Goal: Transaction & Acquisition: Subscribe to service/newsletter

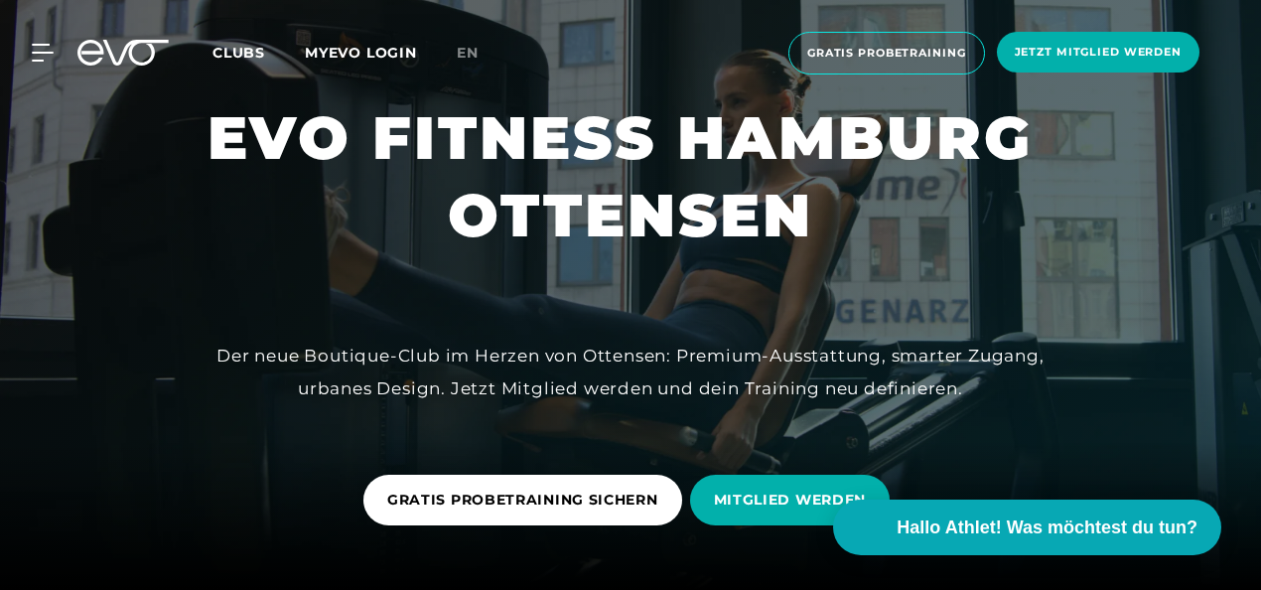
click at [999, 185] on h1 "EVO FITNESS HAMBURG OTTENSEN" at bounding box center [631, 176] width 846 height 155
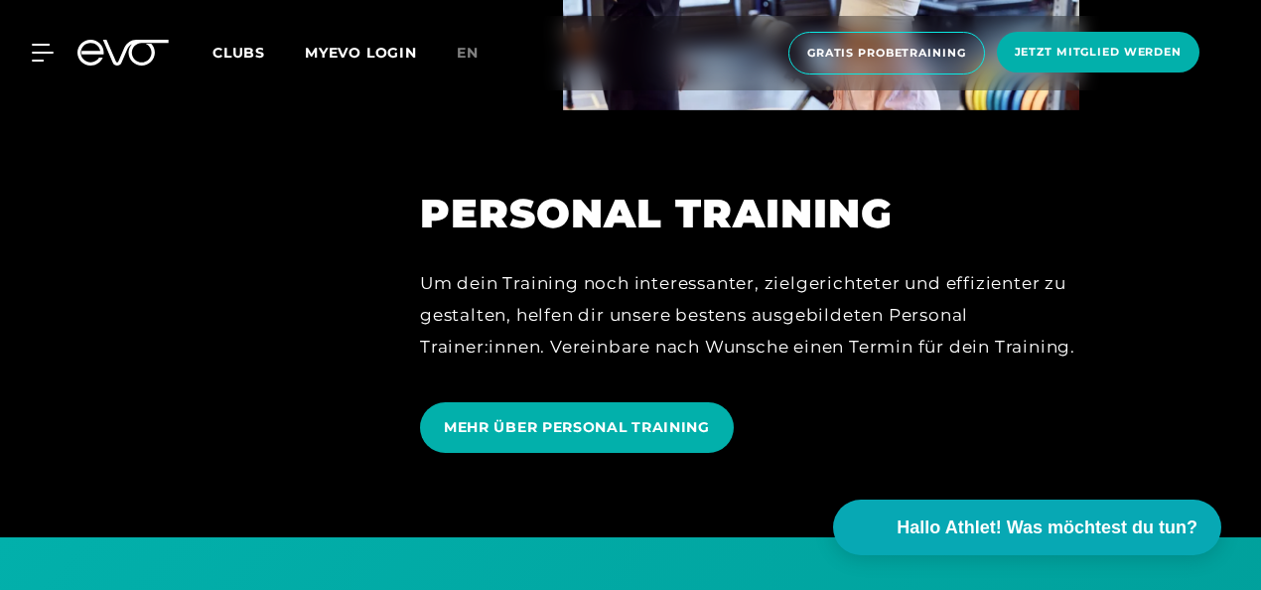
scroll to position [4170, 0]
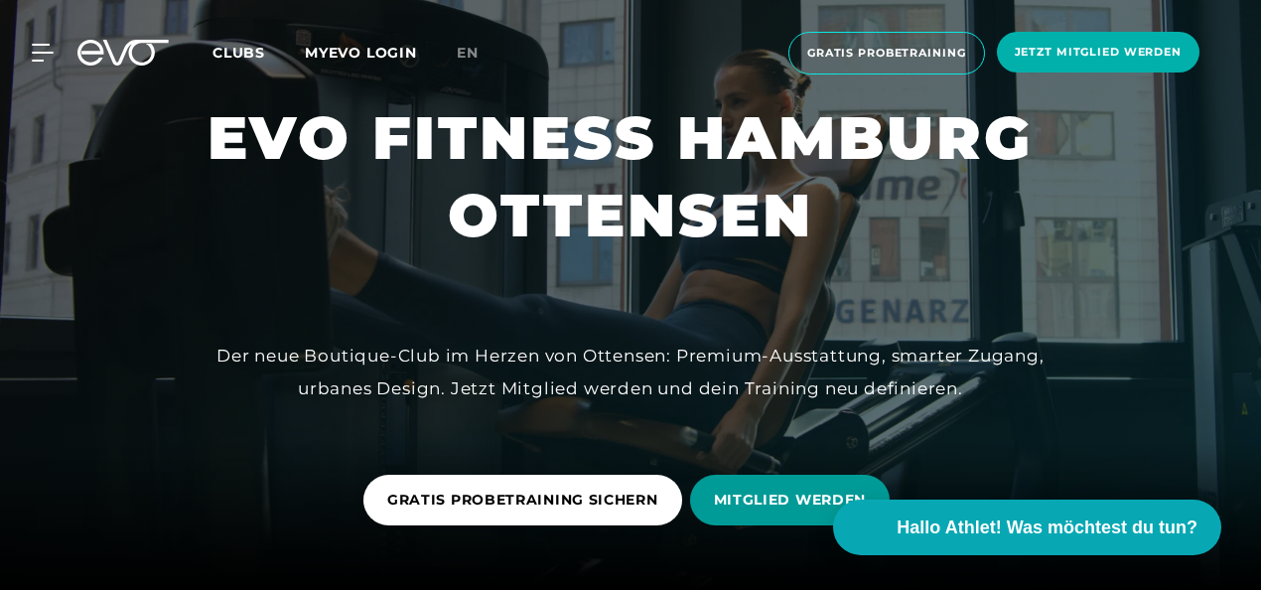
click at [757, 498] on span "MITGLIED WERDEN" at bounding box center [790, 499] width 153 height 21
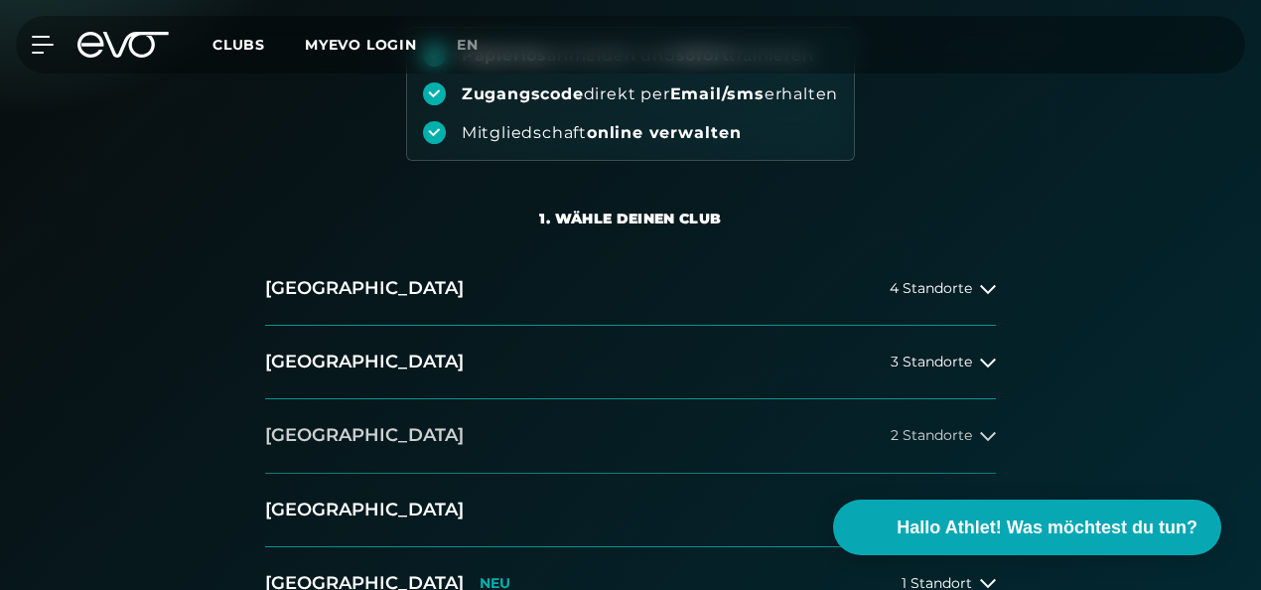
scroll to position [298, 0]
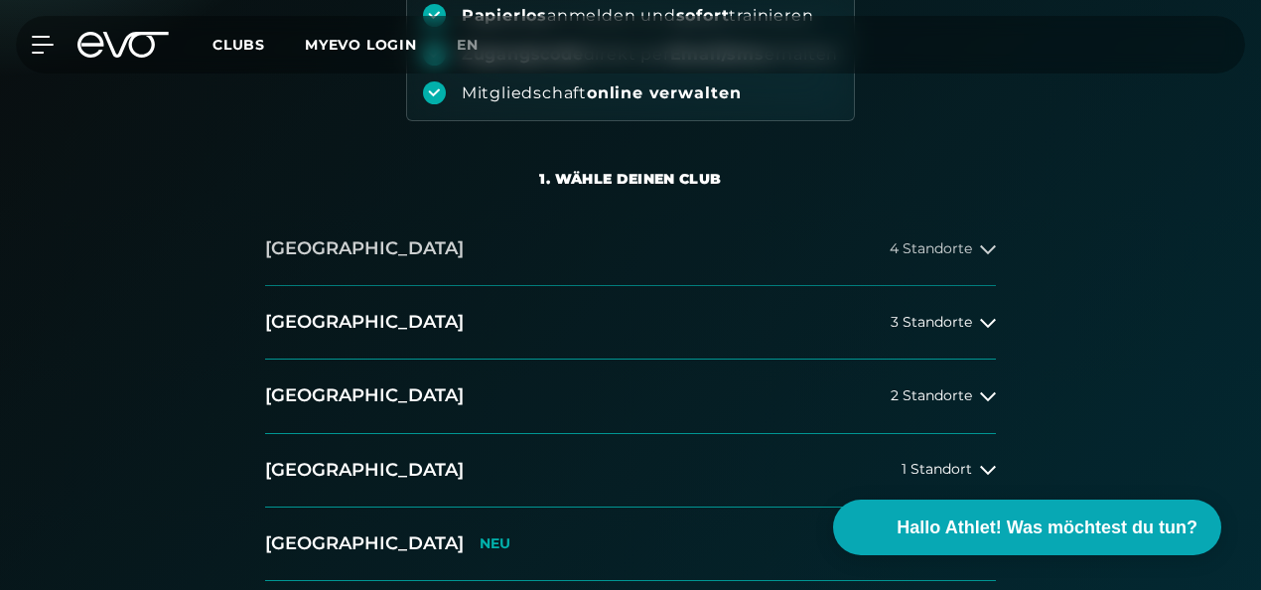
click at [991, 245] on icon at bounding box center [988, 249] width 16 height 16
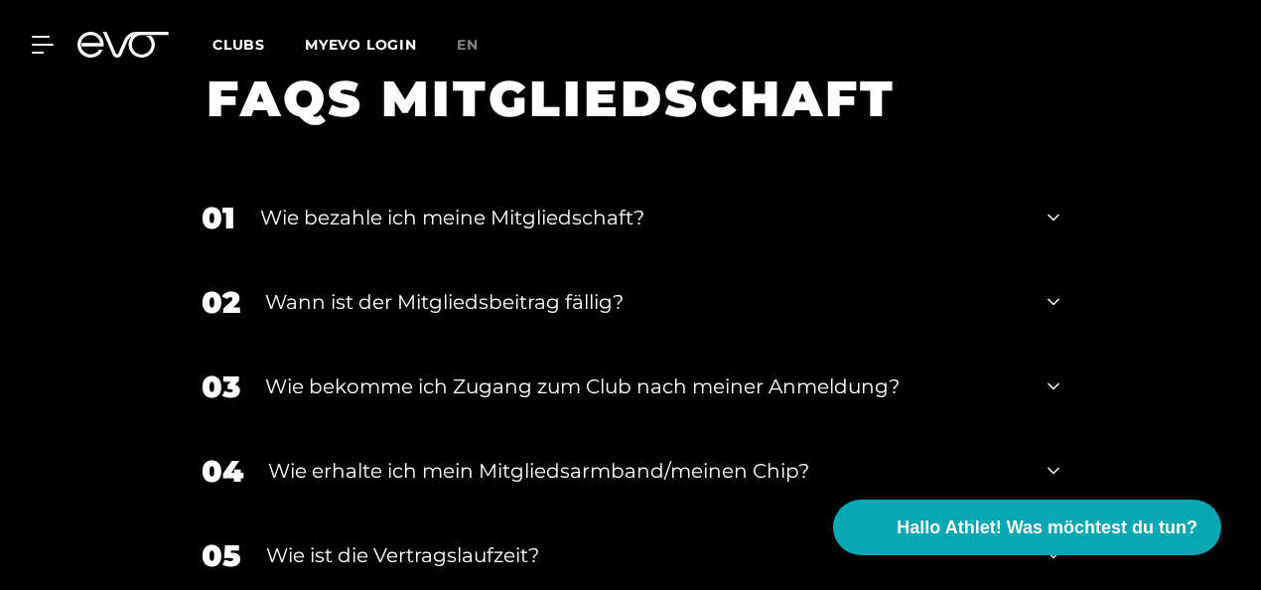
scroll to position [2482, 0]
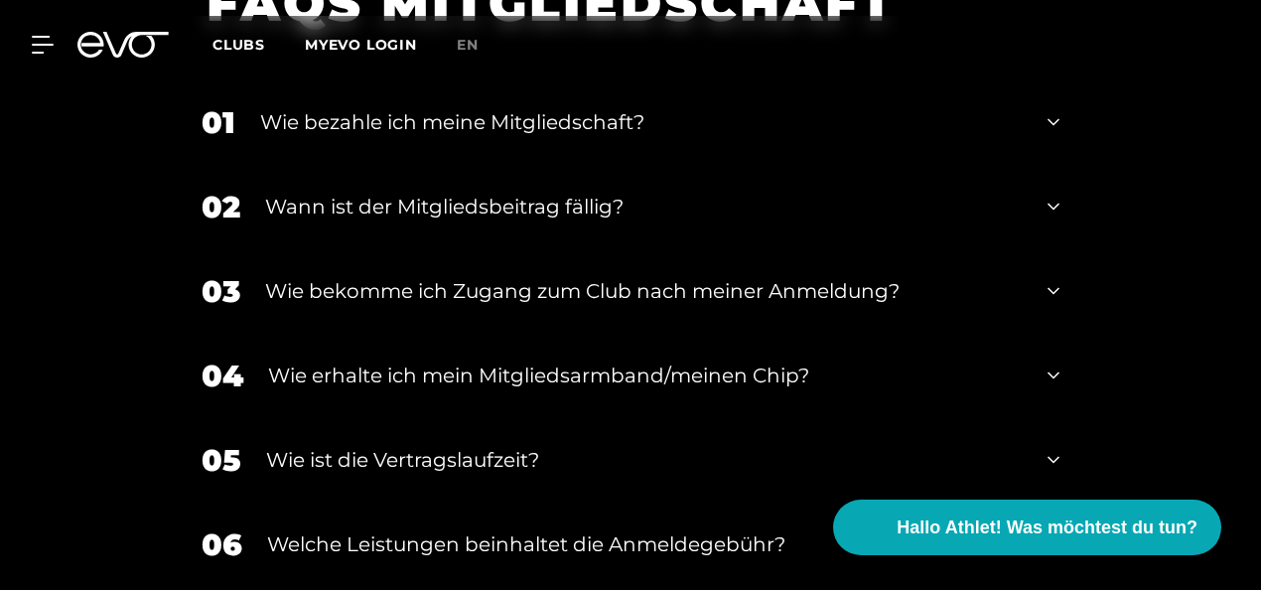
click at [1052, 121] on icon at bounding box center [1054, 122] width 12 height 7
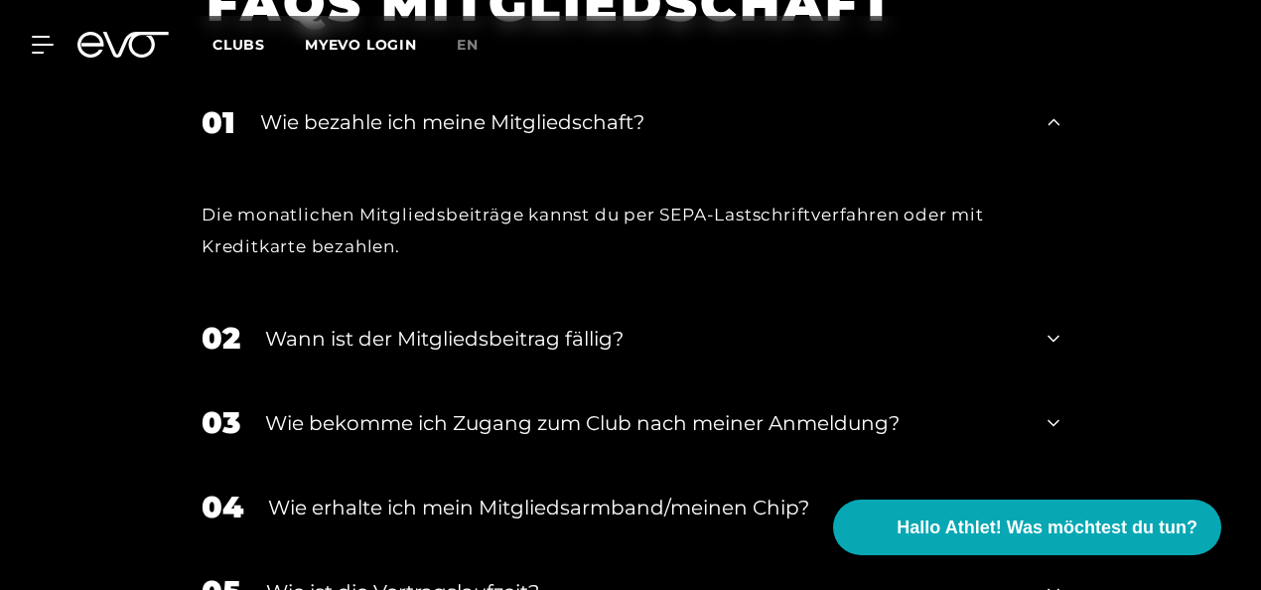
click at [1052, 119] on icon at bounding box center [1054, 122] width 12 height 24
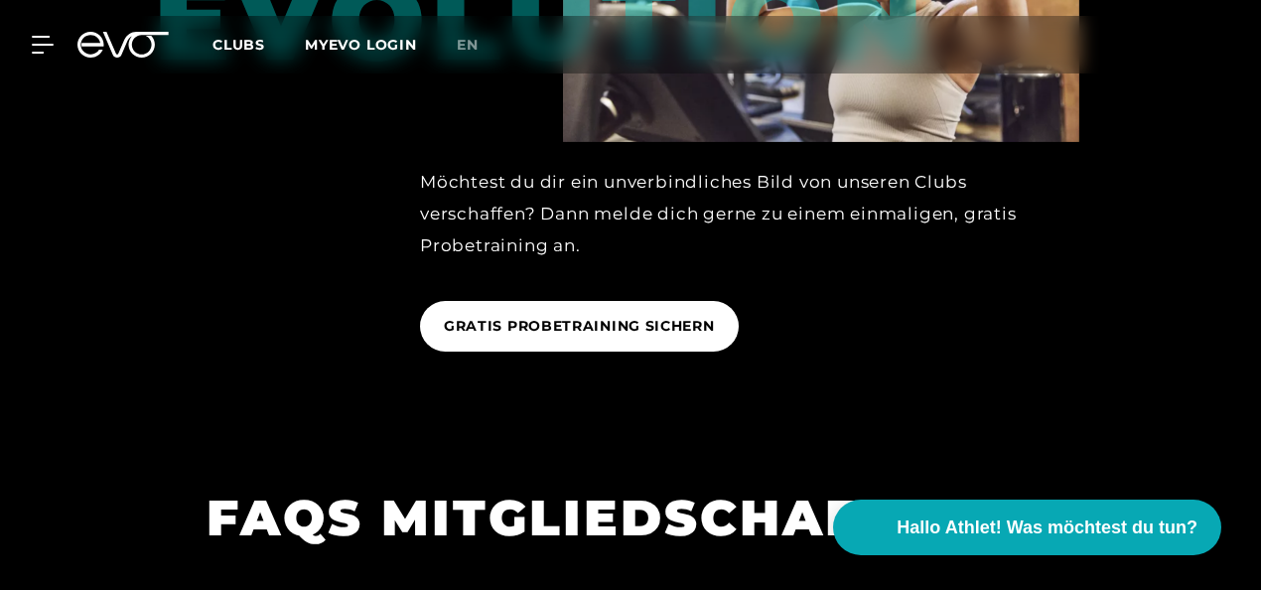
scroll to position [1679, 0]
